Goal: Answer question/provide support: Share knowledge or assist other users

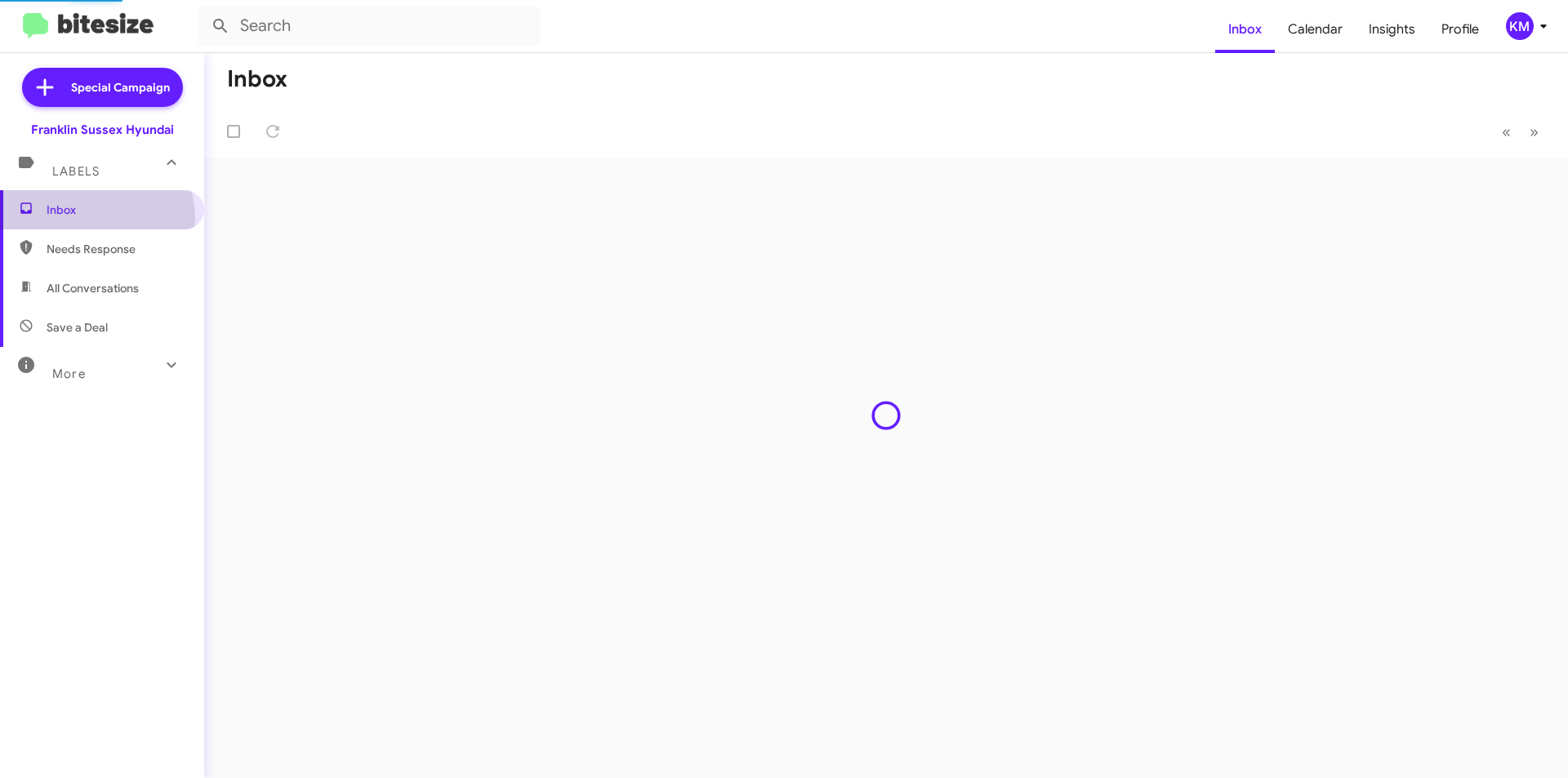
click at [104, 293] on span "All Conversations" at bounding box center [92, 289] width 92 height 17
type input "in:all-conversations"
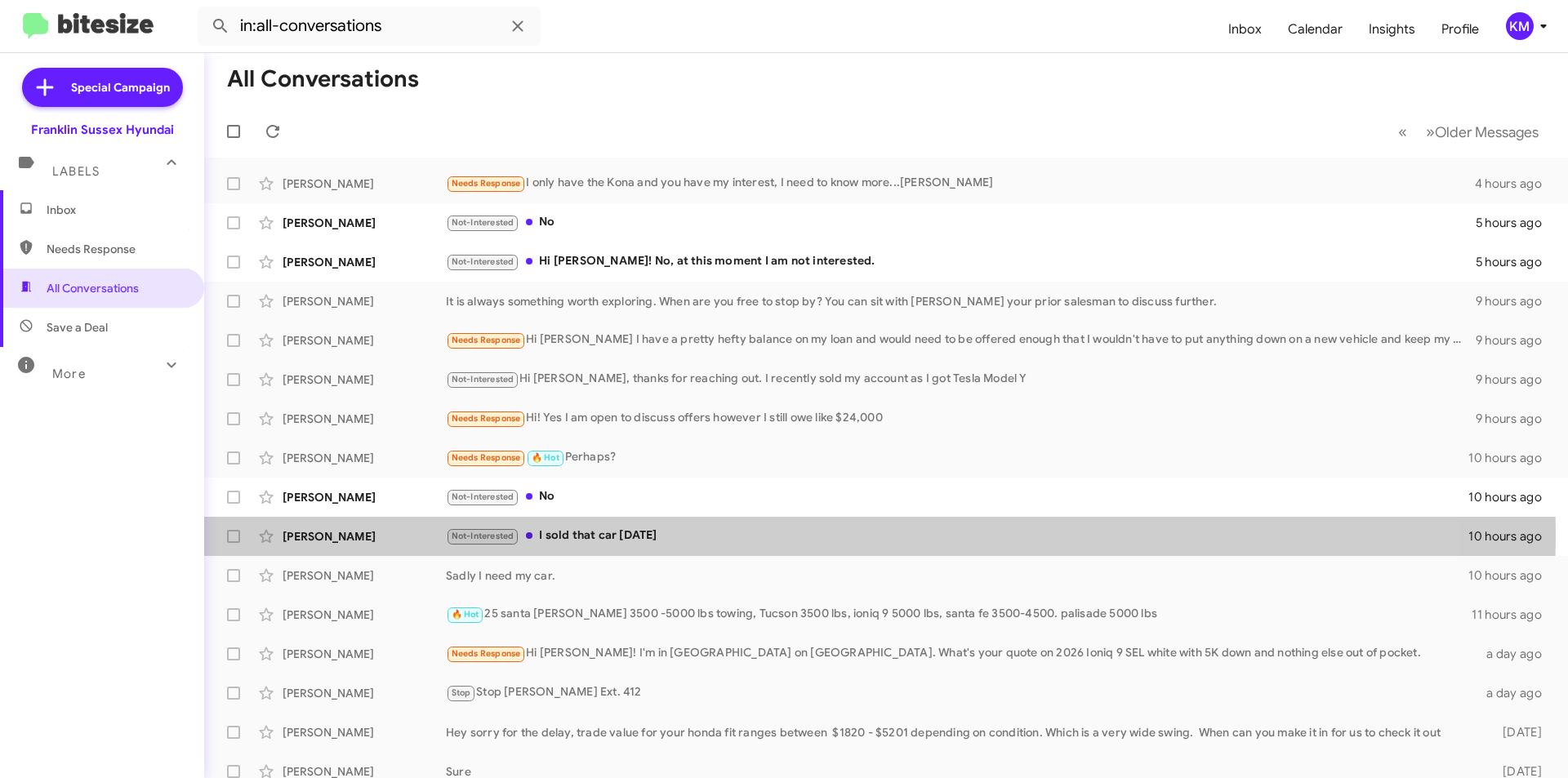
click at [573, 535] on div "Not-Interested I sold that car [DATE]" at bounding box center [957, 536] width 1022 height 18
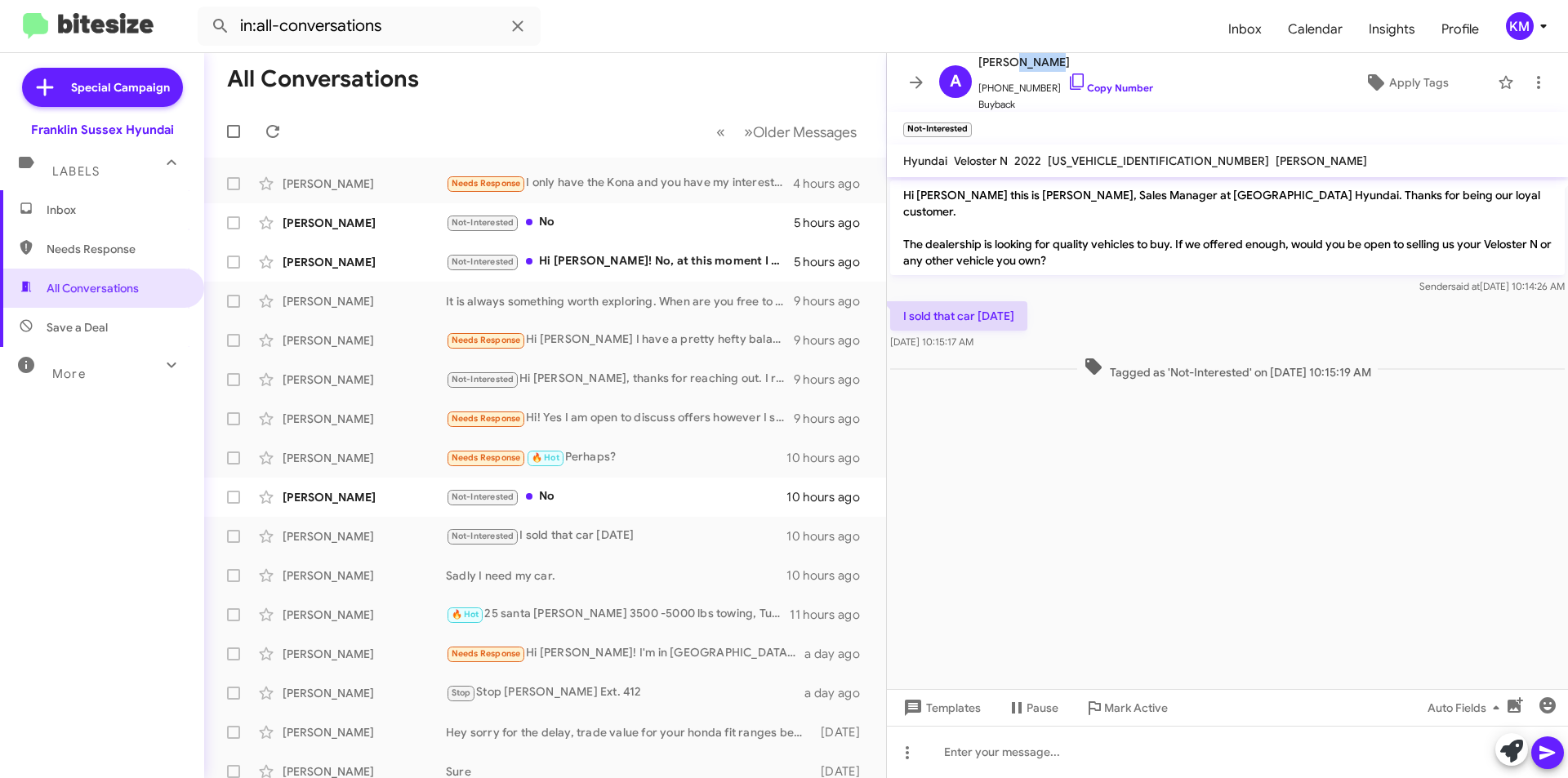
drag, startPoint x: 1051, startPoint y: 63, endPoint x: 1013, endPoint y: 58, distance: 38.3
click at [1013, 58] on span "[PERSON_NAME]" at bounding box center [1066, 62] width 175 height 19
copy span "[PERSON_NAME]"
